Goal: Task Accomplishment & Management: Use online tool/utility

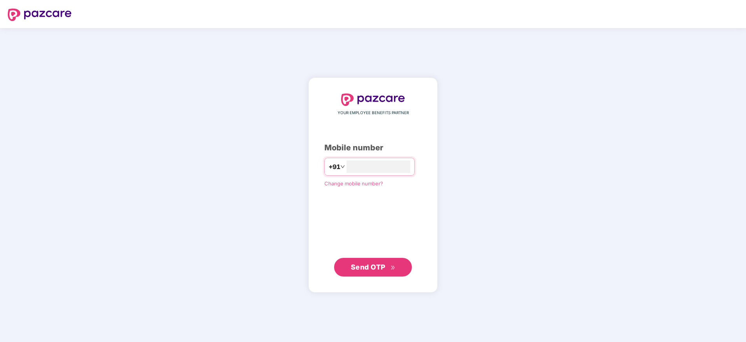
type input "**********"
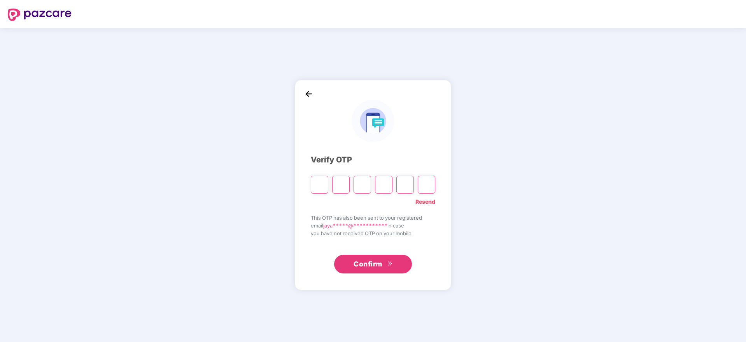
paste input "*"
type input "*"
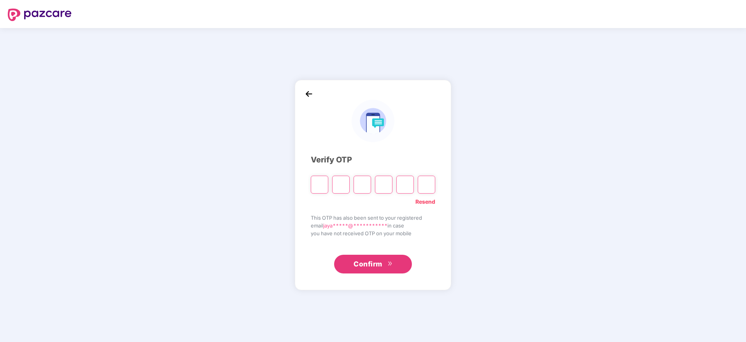
type input "*"
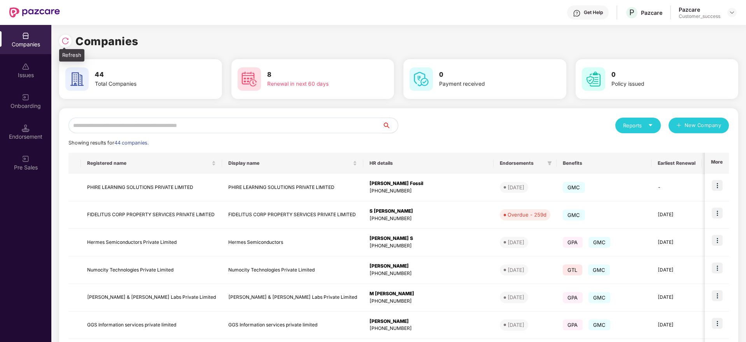
click at [64, 41] on img at bounding box center [65, 41] width 8 height 8
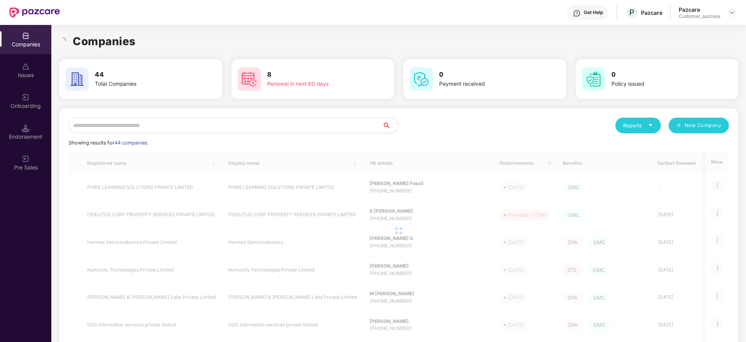
click at [168, 38] on div "Companies" at bounding box center [398, 41] width 679 height 17
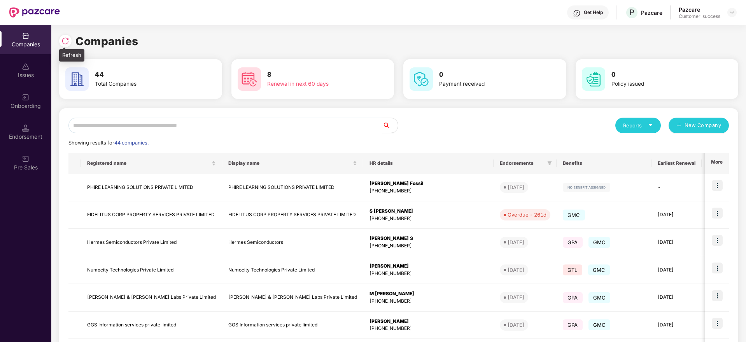
click at [64, 37] on img at bounding box center [65, 41] width 8 height 8
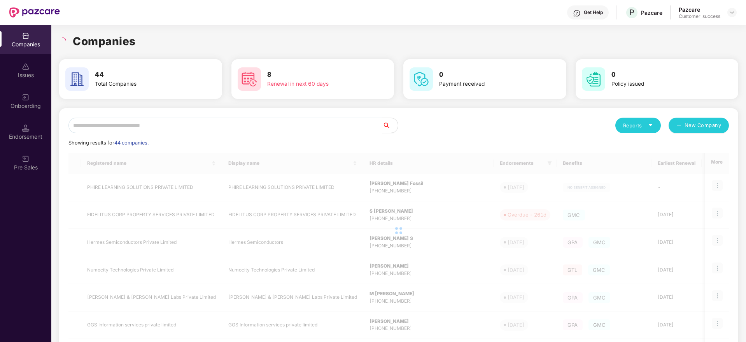
click at [163, 44] on div "Companies" at bounding box center [398, 41] width 679 height 17
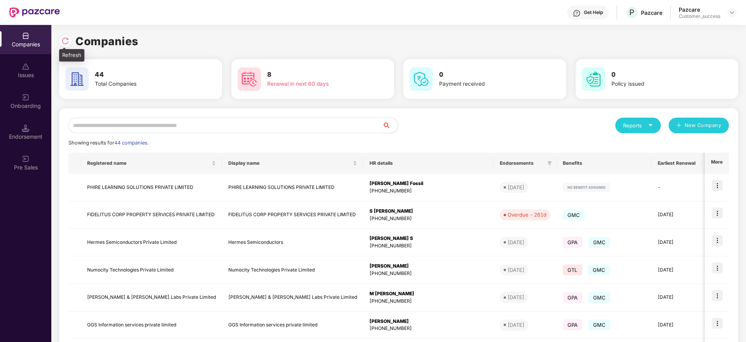
click at [70, 38] on div at bounding box center [65, 41] width 12 height 12
click at [240, 123] on input "text" at bounding box center [225, 126] width 314 height 16
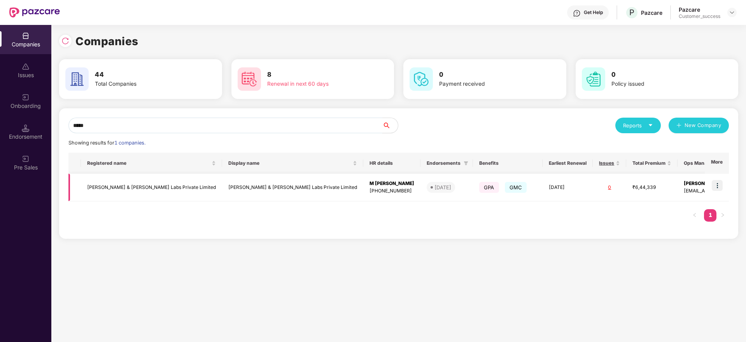
type input "*****"
click at [723, 181] on img at bounding box center [717, 185] width 11 height 11
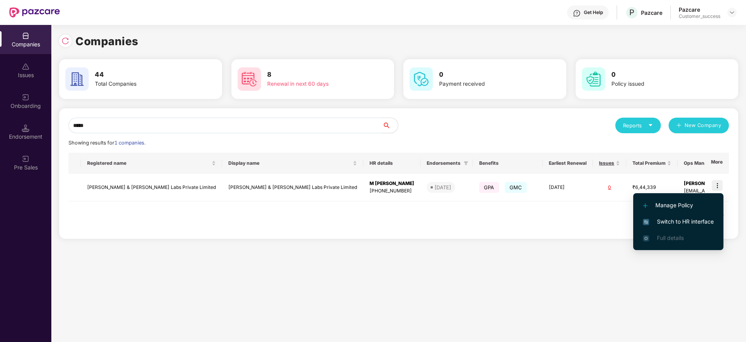
click at [686, 218] on span "Switch to HR interface" at bounding box center [678, 221] width 71 height 9
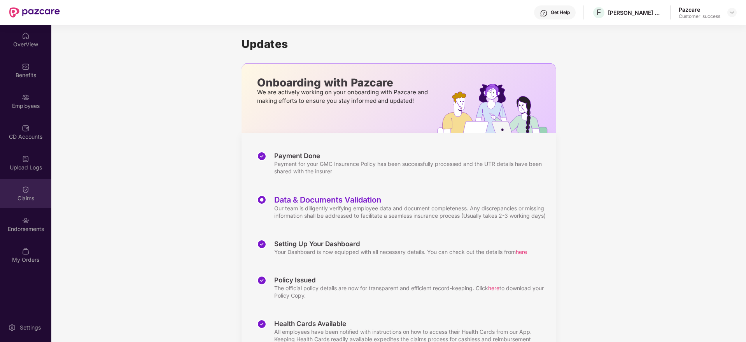
click at [36, 195] on div "Claims" at bounding box center [25, 198] width 51 height 8
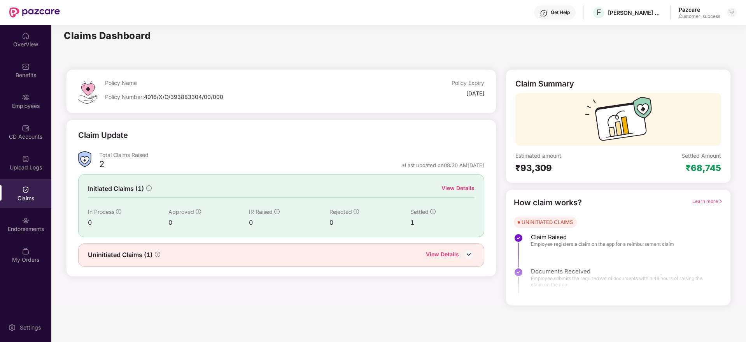
click at [446, 253] on div "View Details" at bounding box center [442, 255] width 33 height 10
click at [440, 252] on div "View Details" at bounding box center [442, 255] width 33 height 10
